Goal: Information Seeking & Learning: Learn about a topic

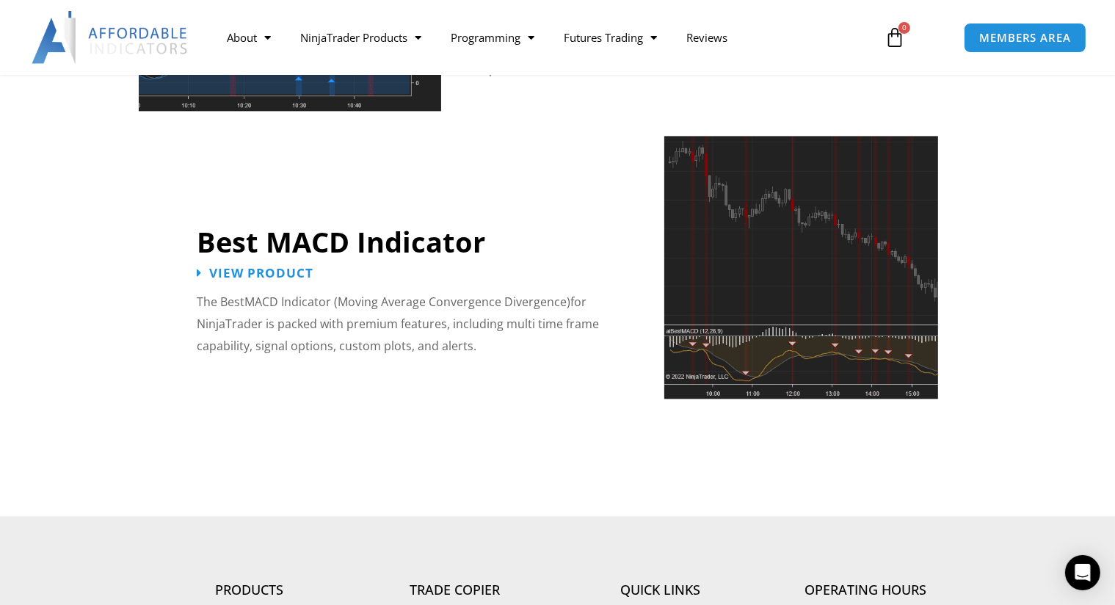
scroll to position [3230, 0]
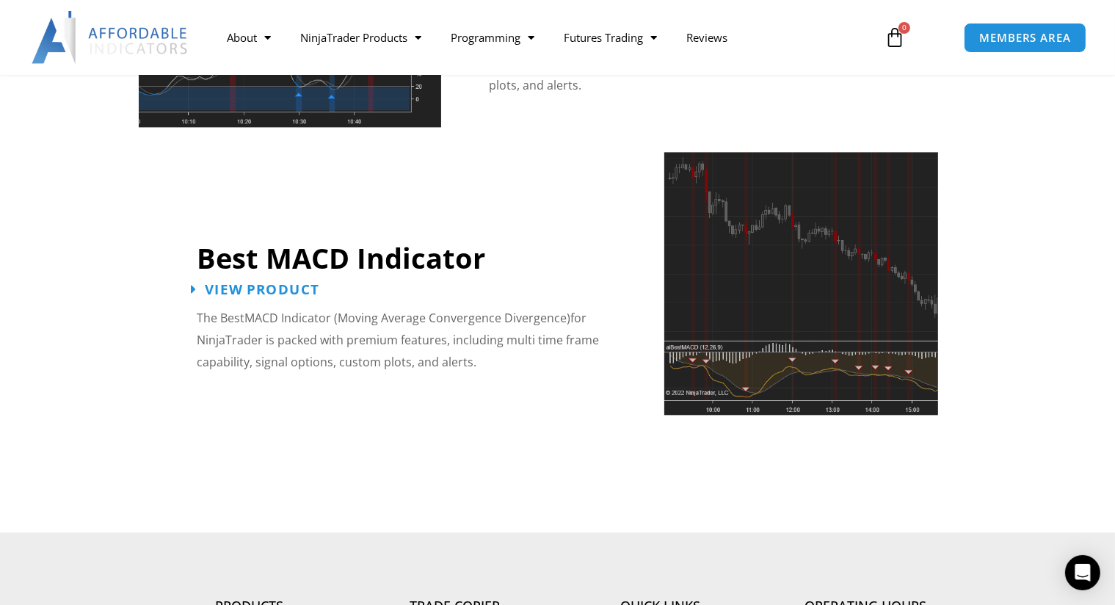
click at [270, 283] on span "View Product" at bounding box center [262, 290] width 115 height 14
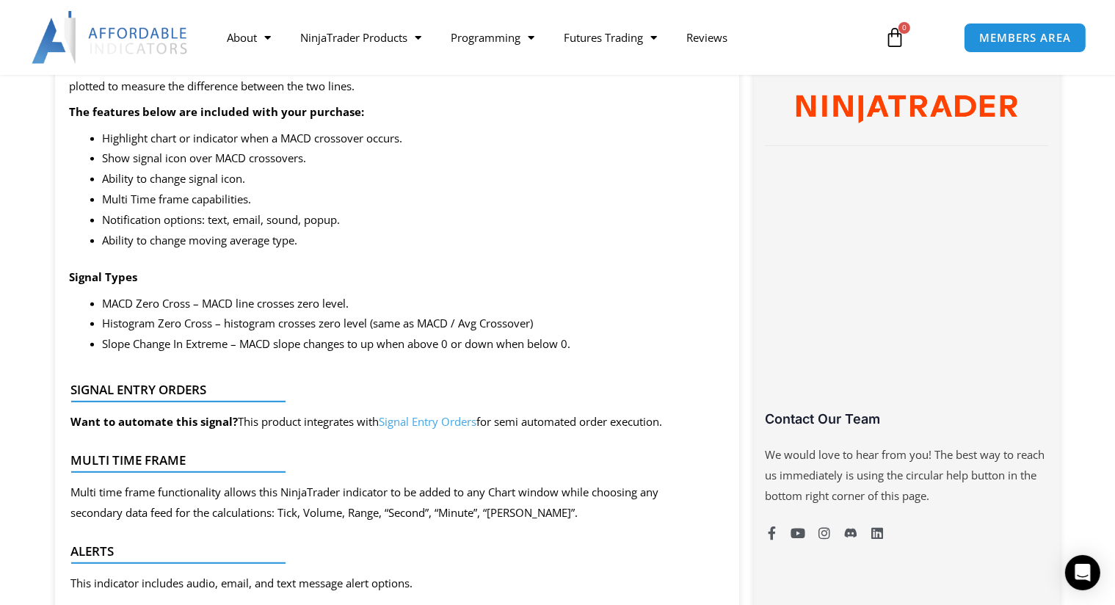
scroll to position [807, 0]
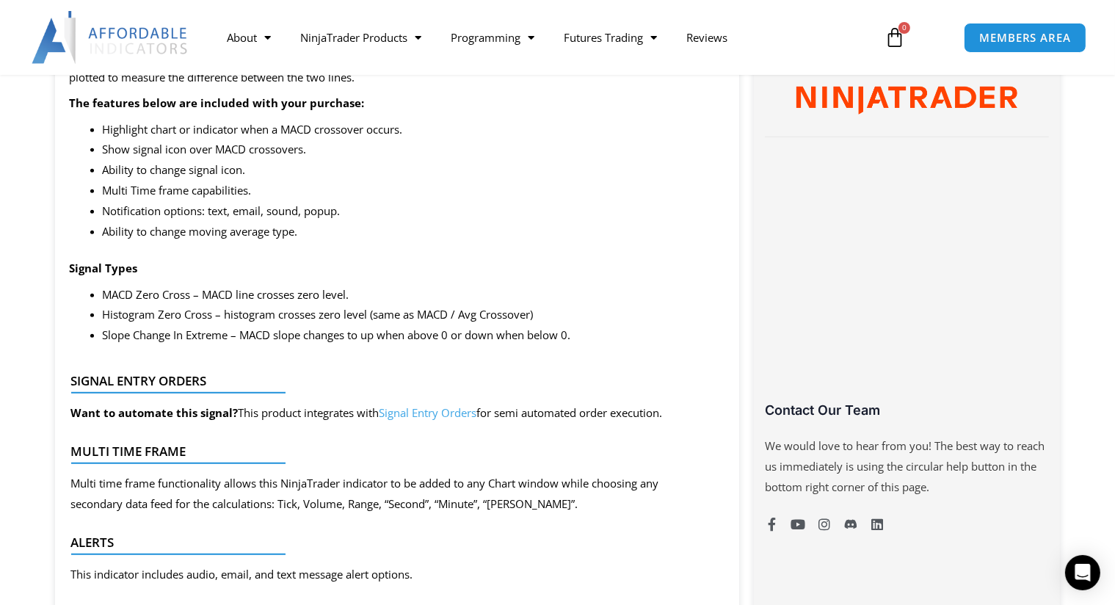
click at [449, 415] on link "Signal Entry Orders" at bounding box center [428, 412] width 98 height 15
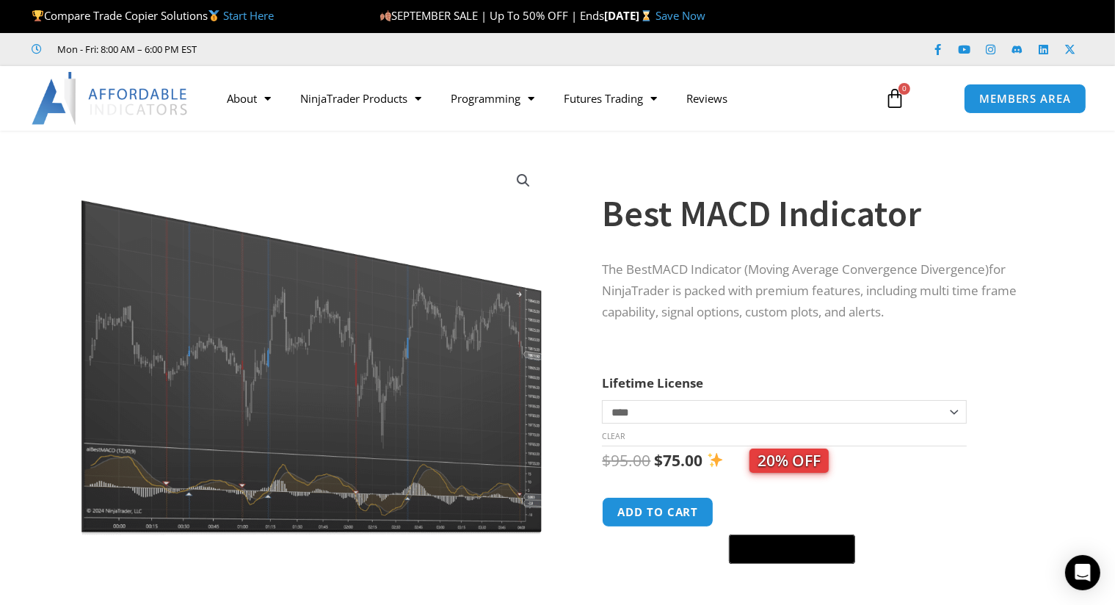
click at [953, 412] on select "**********" at bounding box center [784, 411] width 364 height 23
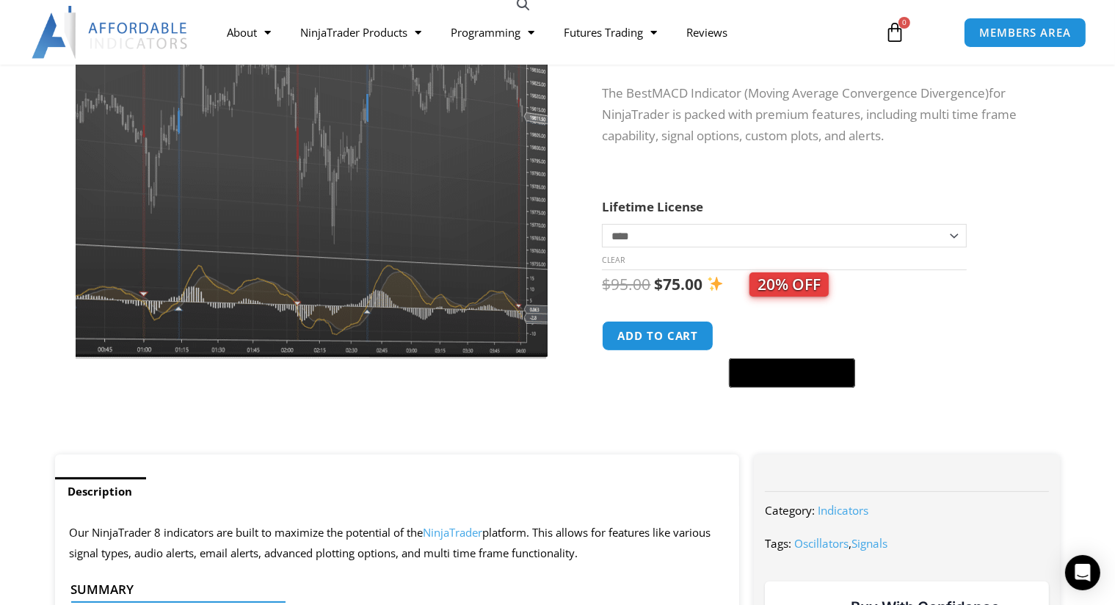
scroll to position [147, 0]
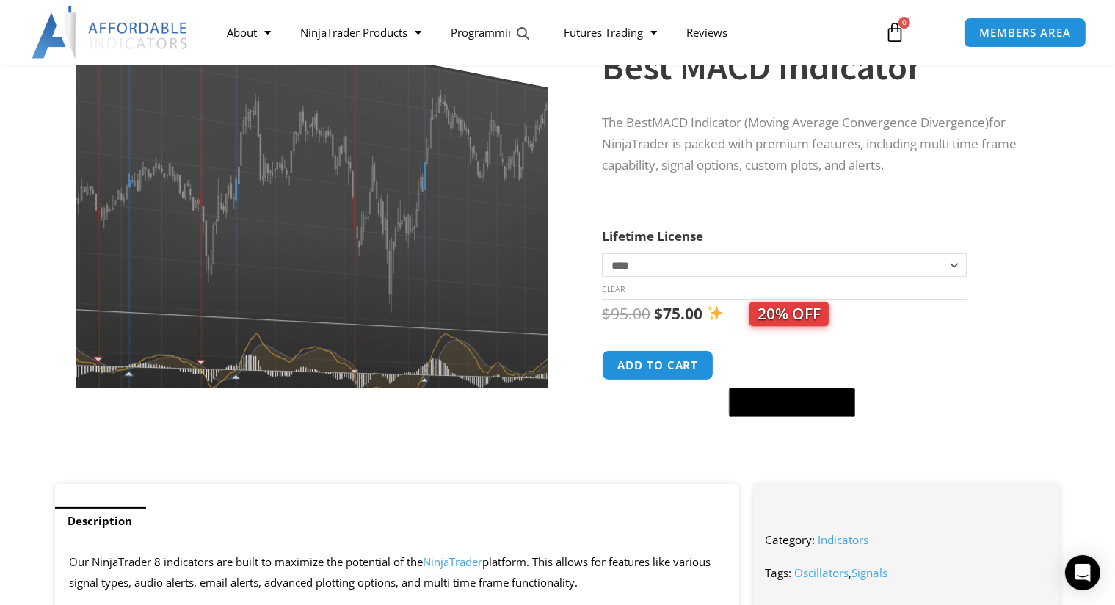
click at [360, 272] on img at bounding box center [295, 173] width 638 height 512
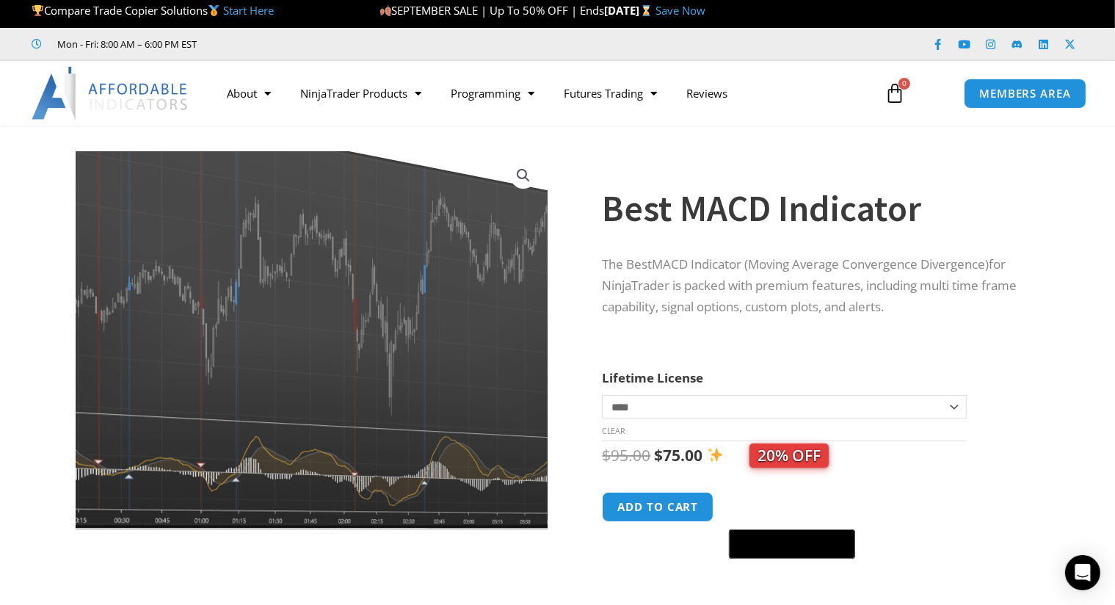
scroll to position [0, 0]
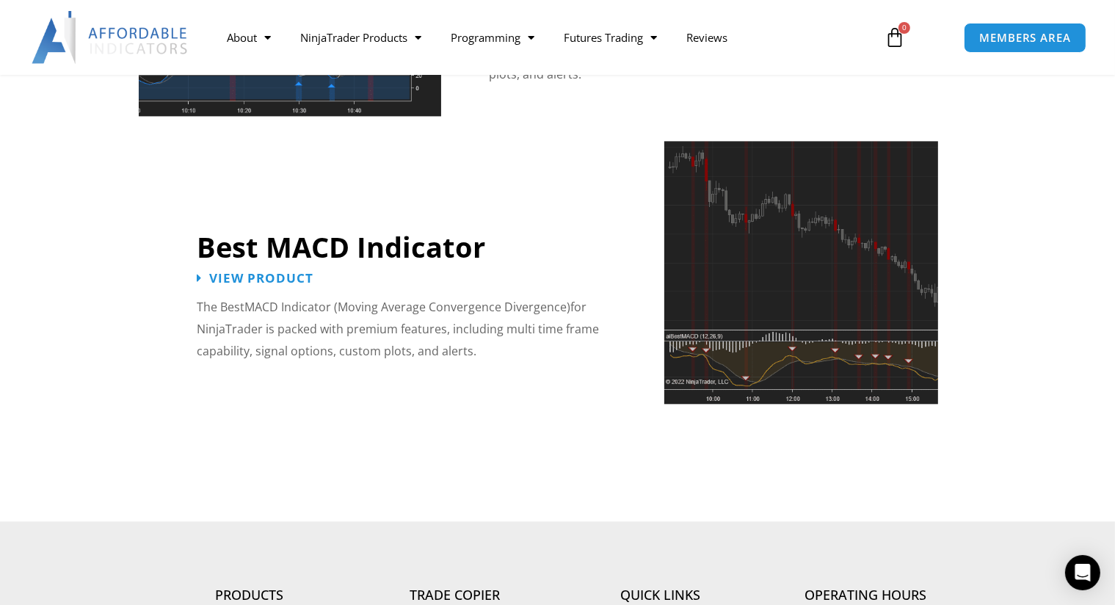
scroll to position [3246, 0]
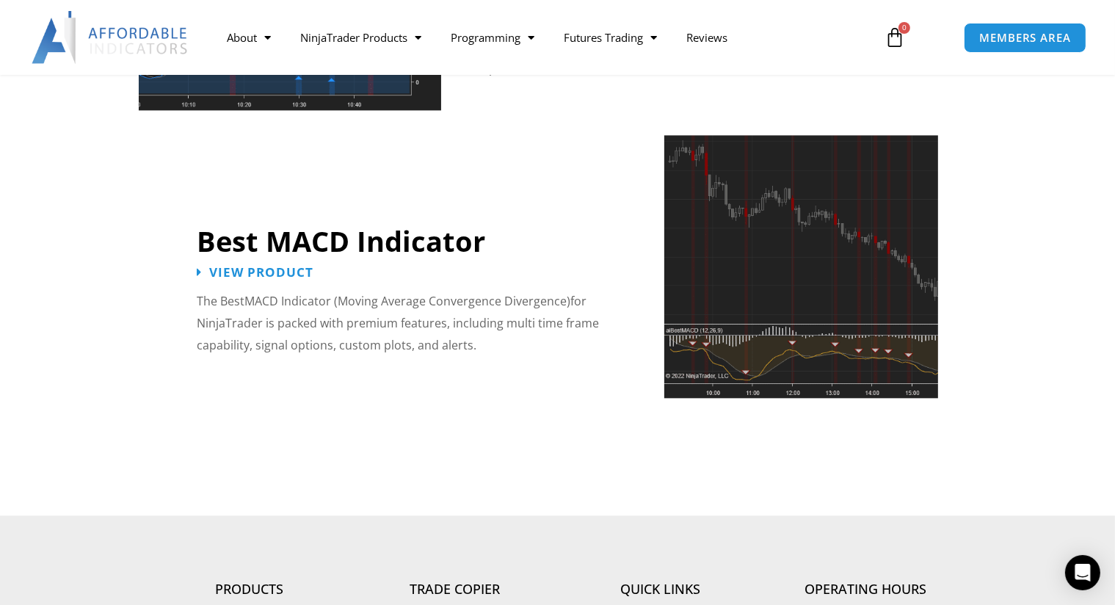
click at [840, 269] on img at bounding box center [801, 266] width 274 height 263
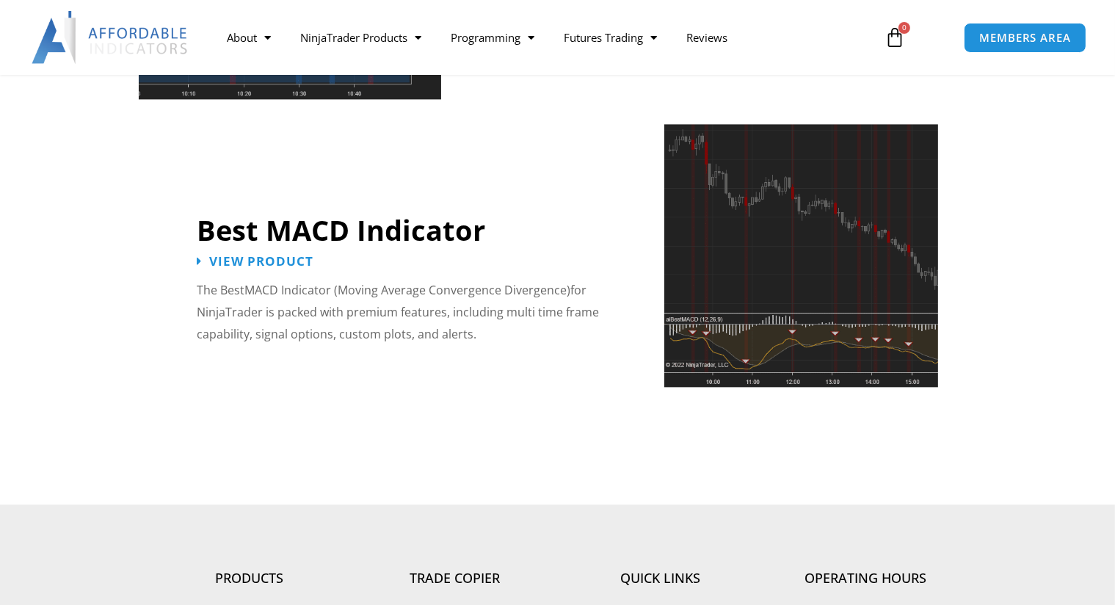
scroll to position [3246, 0]
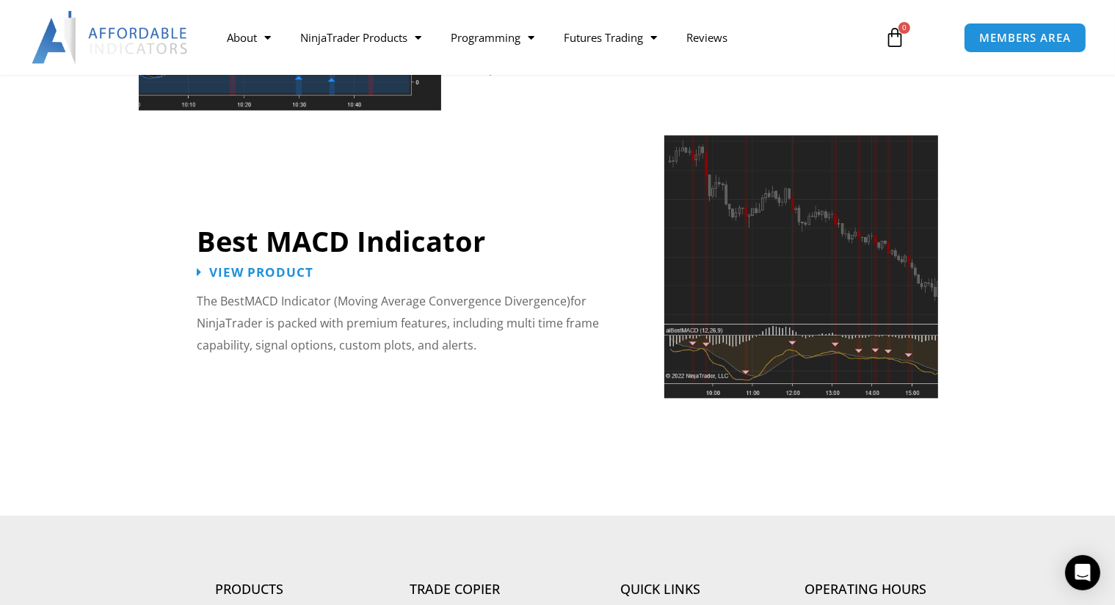
click at [867, 267] on img at bounding box center [801, 266] width 274 height 263
click at [851, 267] on img at bounding box center [801, 266] width 274 height 263
click at [844, 264] on img at bounding box center [801, 266] width 274 height 263
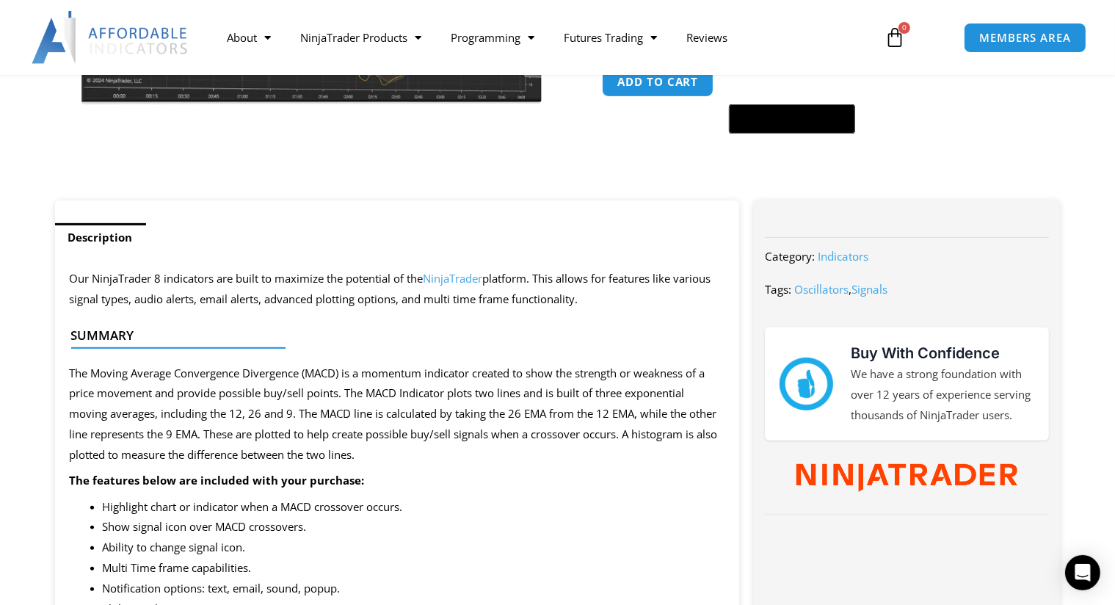
scroll to position [514, 0]
